Goal: Navigation & Orientation: Go to known website

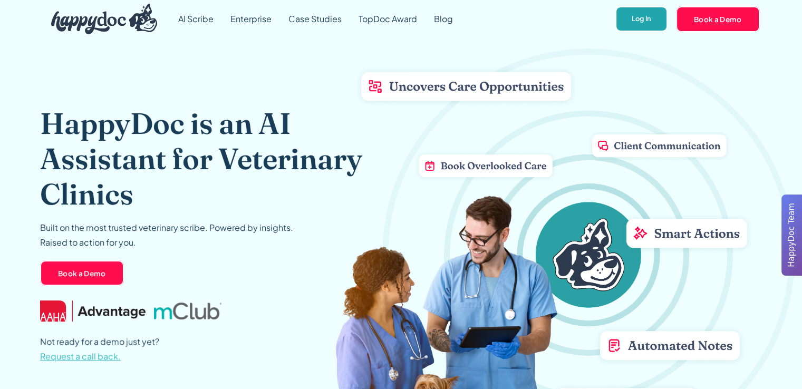
click at [650, 20] on link "Log In" at bounding box center [641, 19] width 52 height 26
